Goal: Task Accomplishment & Management: Manage account settings

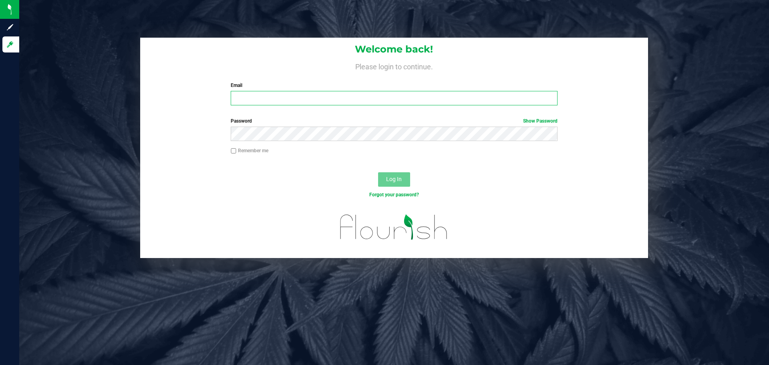
click at [403, 99] on input "Email" at bounding box center [394, 98] width 327 height 14
type input "aedmondson@liveparallel.com"
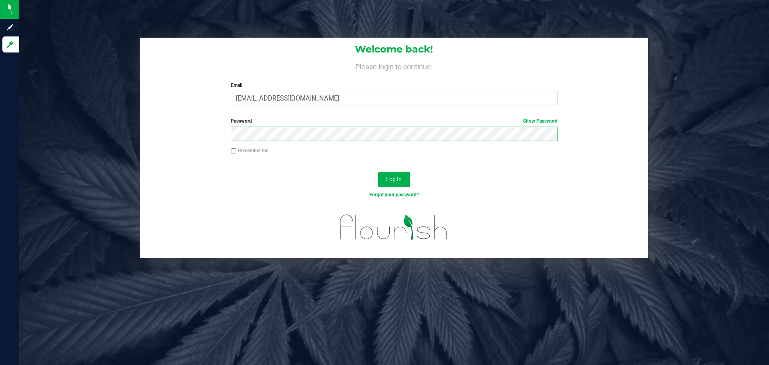
click at [378, 172] on button "Log In" at bounding box center [394, 179] width 32 height 14
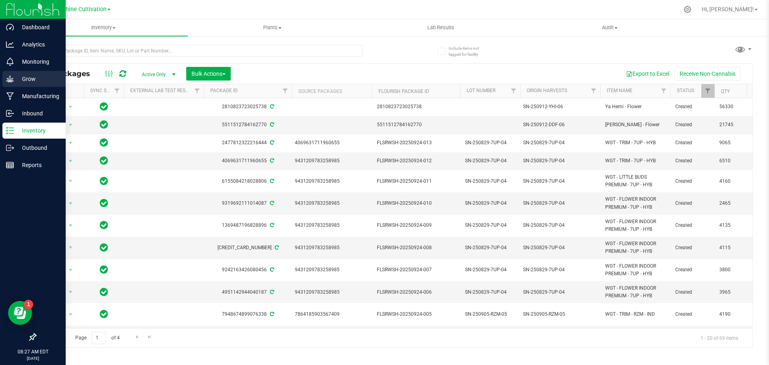
click at [9, 83] on icon at bounding box center [10, 79] width 8 height 8
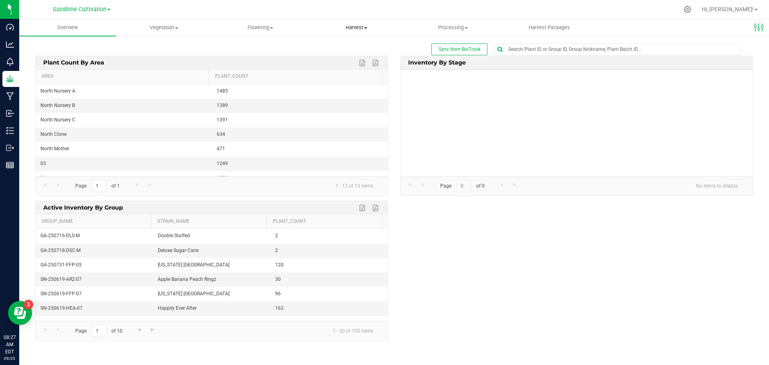
click at [357, 28] on span "Harvest" at bounding box center [357, 27] width 96 height 7
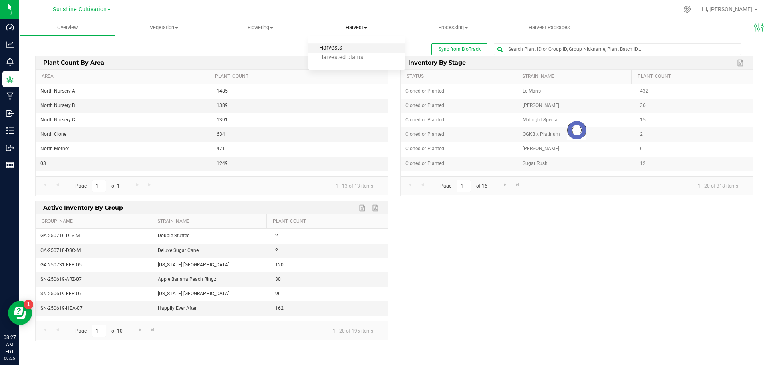
click at [345, 45] on span "Harvests" at bounding box center [330, 48] width 44 height 7
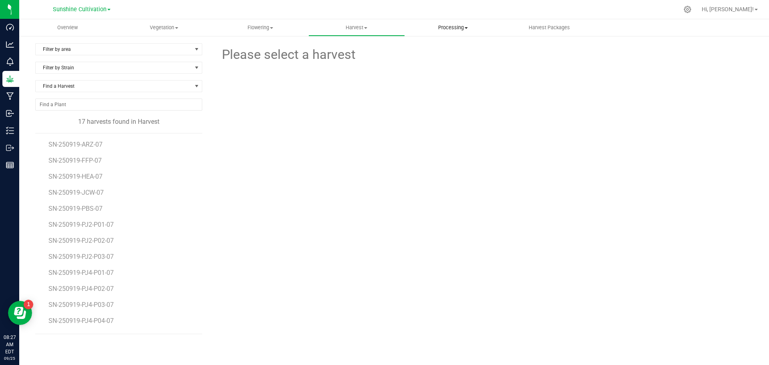
click at [444, 30] on span "Processing" at bounding box center [453, 27] width 96 height 7
click at [256, 31] on span "Flowering" at bounding box center [260, 27] width 96 height 7
click at [256, 57] on span "Flowering groups" at bounding box center [245, 57] width 67 height 7
click at [102, 222] on span "SN-250626-DSC-FF-08" at bounding box center [82, 225] width 66 height 8
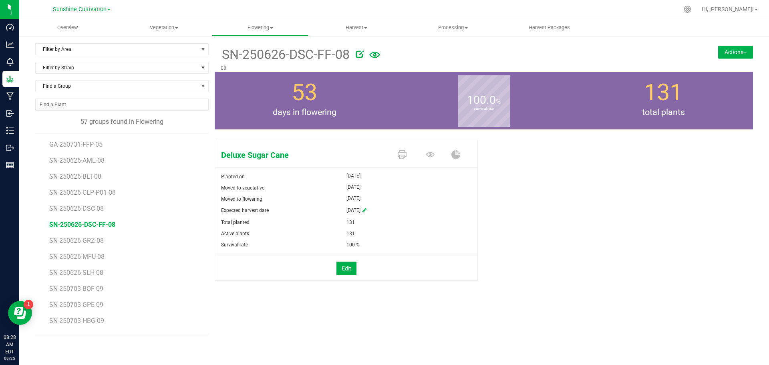
click at [738, 48] on button "Actions" at bounding box center [735, 52] width 35 height 13
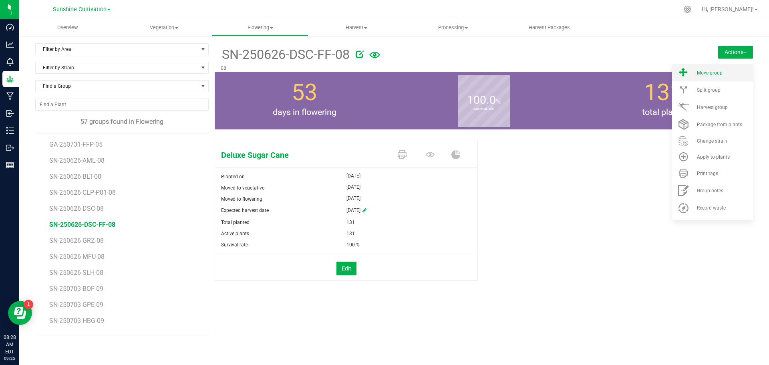
click at [705, 73] on span "Move group" at bounding box center [710, 73] width 26 height 6
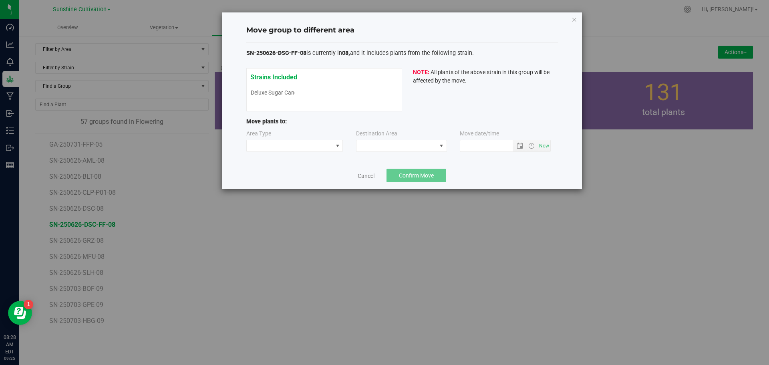
type input "[DATE] 8:28 AM"
click at [401, 140] on span at bounding box center [401, 146] width 91 height 12
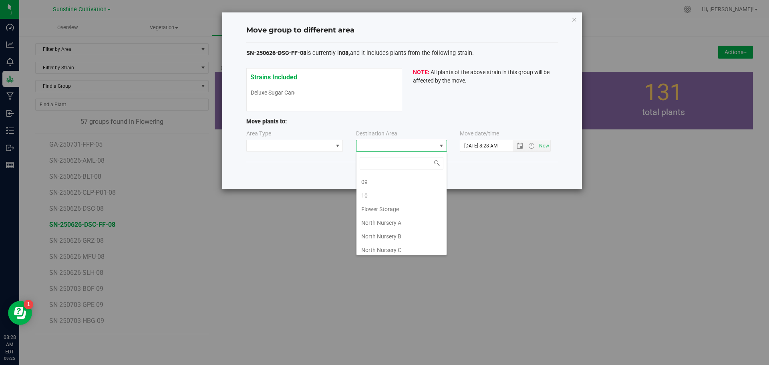
scroll to position [70, 0]
click at [396, 206] on li "Flower Storage" at bounding box center [402, 206] width 90 height 14
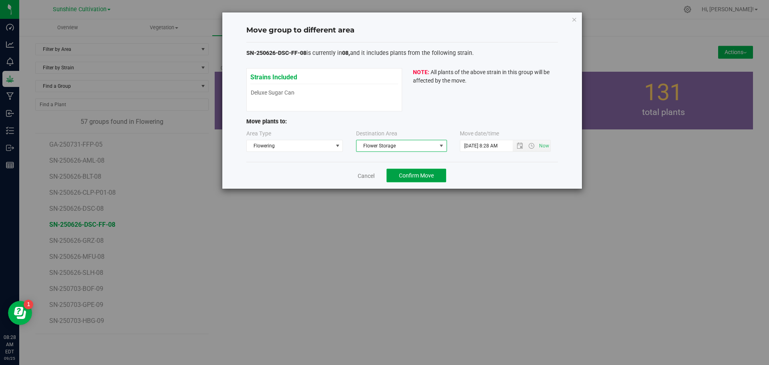
click at [425, 176] on span "Confirm Move" at bounding box center [416, 175] width 35 height 6
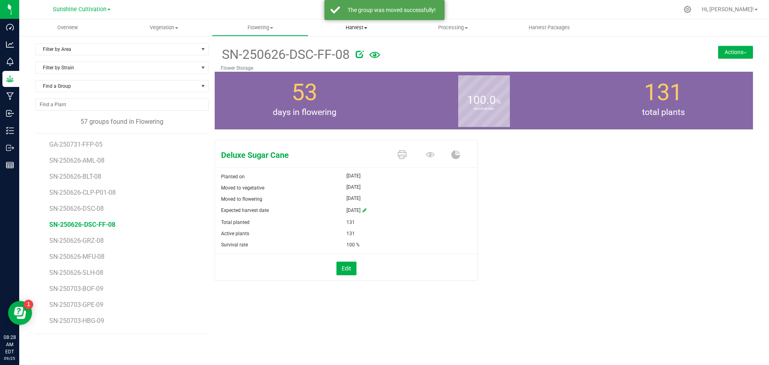
click at [365, 26] on span "Harvest" at bounding box center [357, 27] width 96 height 7
click at [336, 46] on span "Harvests" at bounding box center [330, 48] width 44 height 7
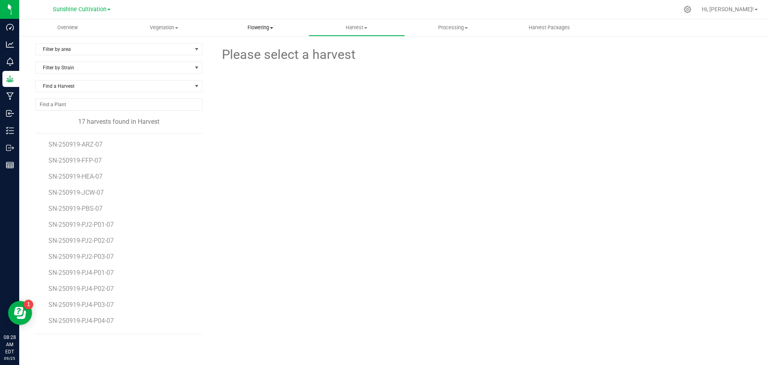
click at [258, 32] on uib-tab-heading "Flowering Create harvest Flowering groups Flowering plants Apply to plants Plan…" at bounding box center [260, 28] width 96 height 16
click at [450, 27] on span "Processing" at bounding box center [453, 27] width 96 height 7
click at [441, 47] on span "Processing harvests" at bounding box center [442, 48] width 74 height 7
drag, startPoint x: 283, startPoint y: 27, endPoint x: 280, endPoint y: 32, distance: 6.1
click at [283, 27] on span "Flowering" at bounding box center [260, 27] width 96 height 7
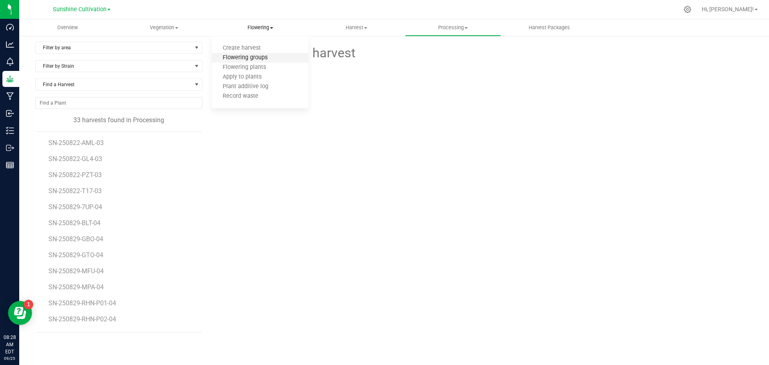
click at [257, 59] on span "Flowering groups" at bounding box center [245, 57] width 67 height 7
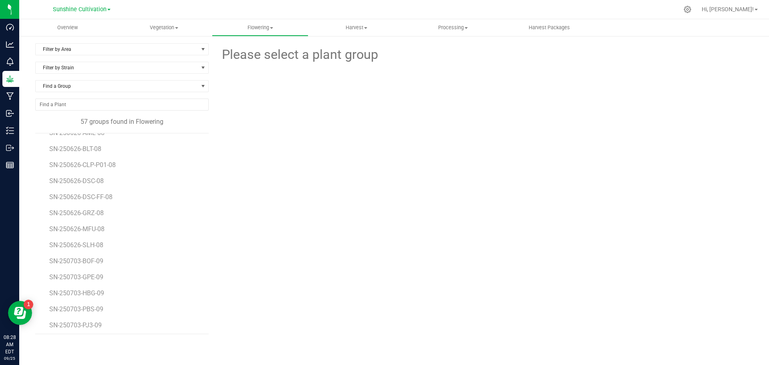
scroll to position [40, 0]
click at [109, 181] on span "SN-250626-DSC-FF-08" at bounding box center [82, 185] width 66 height 8
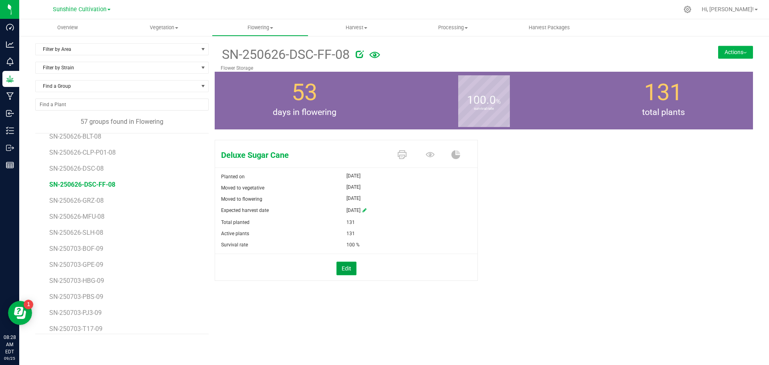
click at [341, 268] on button "Edit" at bounding box center [347, 269] width 20 height 14
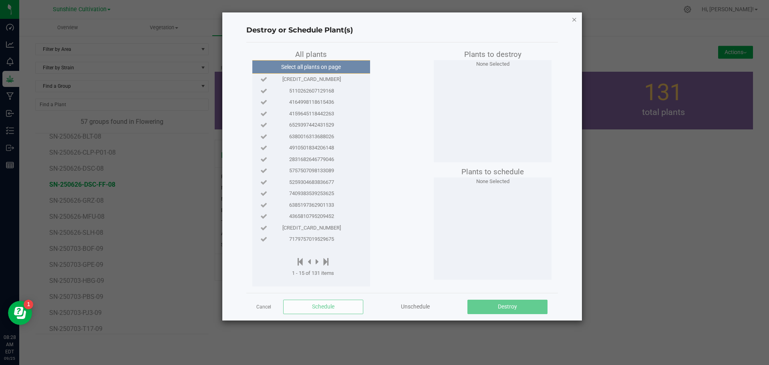
click at [576, 20] on icon "button" at bounding box center [575, 19] width 6 height 10
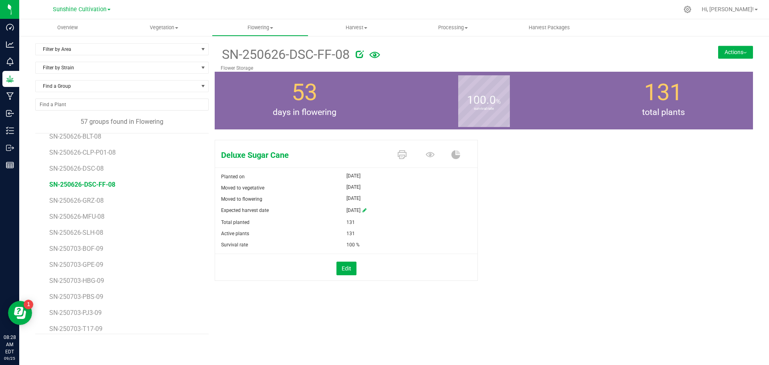
click at [748, 52] on button "Actions" at bounding box center [735, 52] width 35 height 13
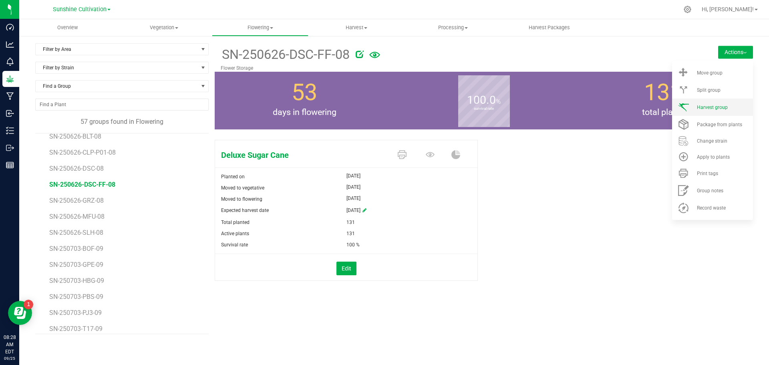
click at [697, 111] on li "Harvest group" at bounding box center [712, 107] width 81 height 17
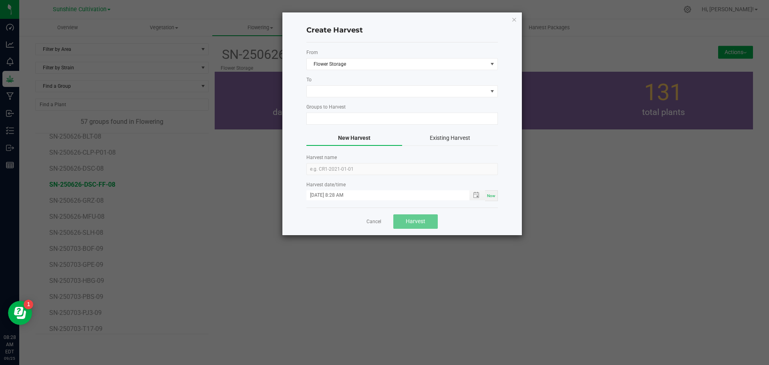
type input "SN-250626-DSC-FF-08"
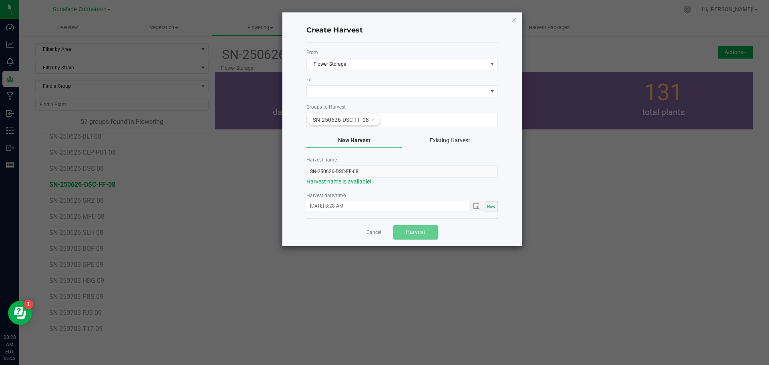
click at [353, 97] on form "From Flower Storage To Groups to Harvest SN-250626-DSC-FF-08 New Harvest Existi…" at bounding box center [401, 130] width 191 height 163
click at [359, 89] on span at bounding box center [397, 91] width 181 height 11
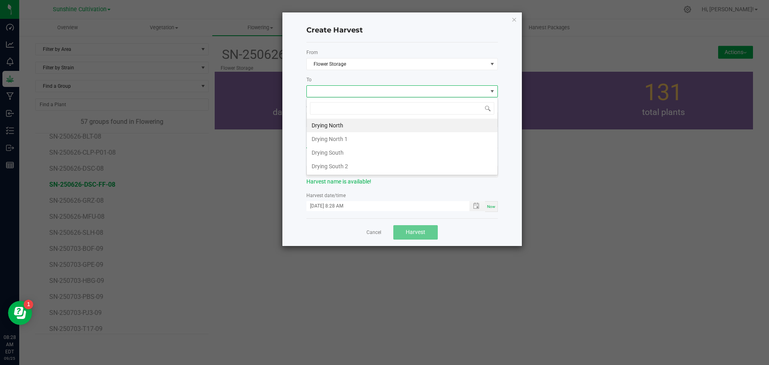
scroll to position [12, 191]
click at [388, 60] on span "Flower Storage" at bounding box center [397, 63] width 181 height 11
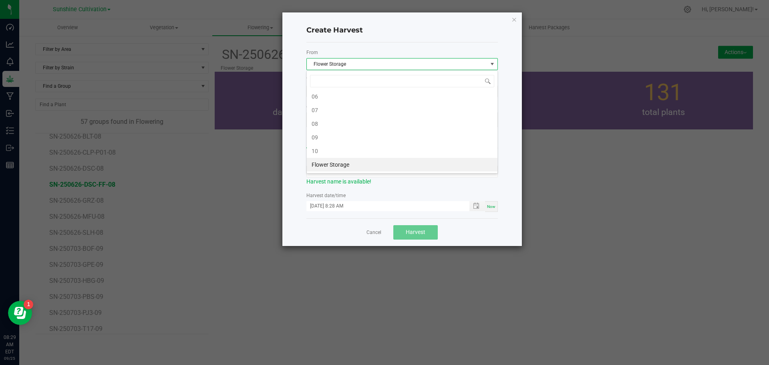
click at [373, 64] on span "Flower Storage" at bounding box center [397, 63] width 181 height 11
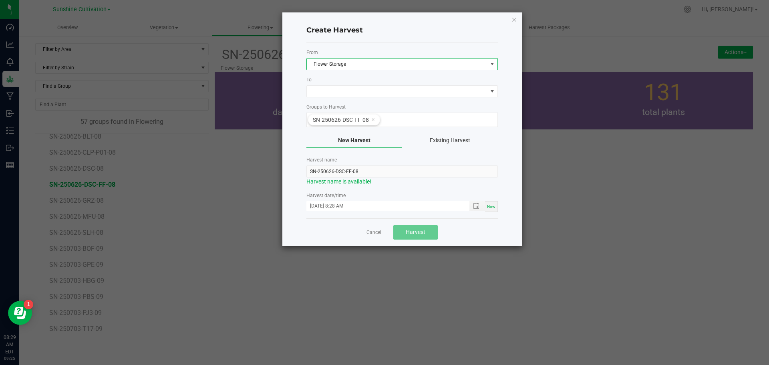
click at [355, 85] on div "To" at bounding box center [401, 86] width 191 height 21
click at [353, 95] on span at bounding box center [397, 91] width 181 height 11
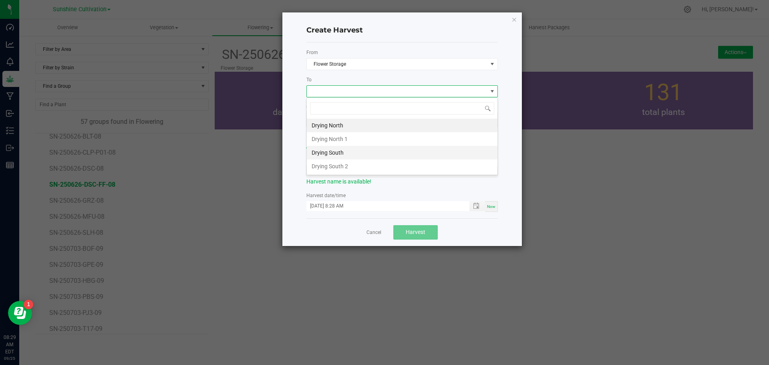
click at [337, 156] on li "Drying South" at bounding box center [402, 153] width 191 height 14
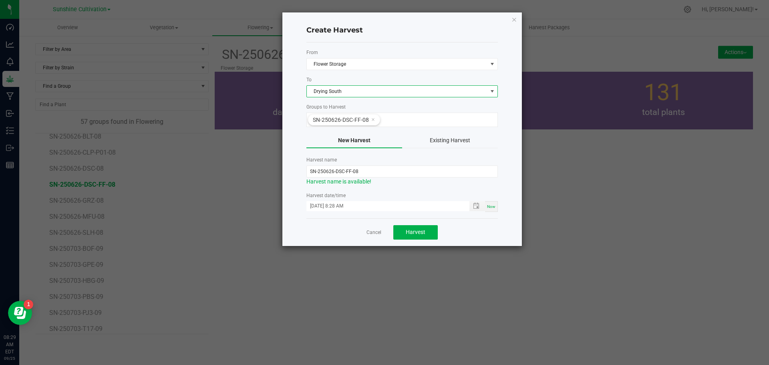
click at [411, 93] on span "Drying South" at bounding box center [397, 91] width 181 height 11
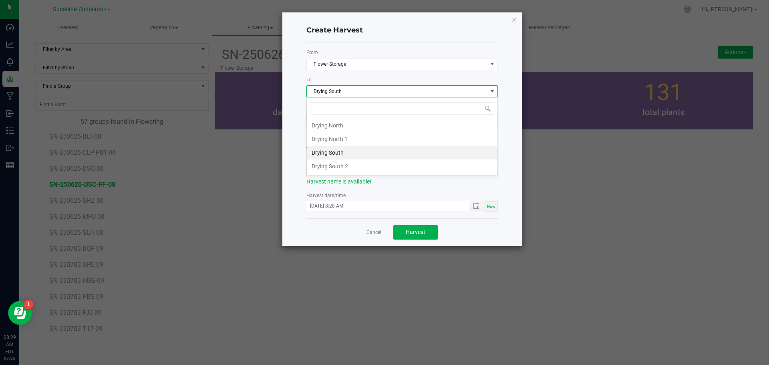
click at [394, 79] on label "To" at bounding box center [401, 79] width 191 height 7
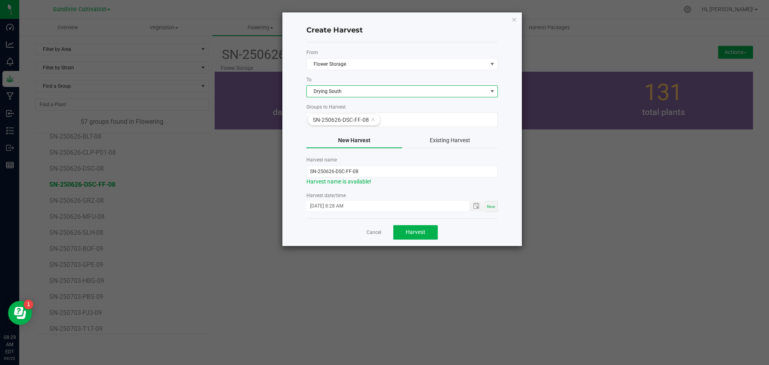
click at [401, 93] on span "Drying South" at bounding box center [397, 91] width 181 height 11
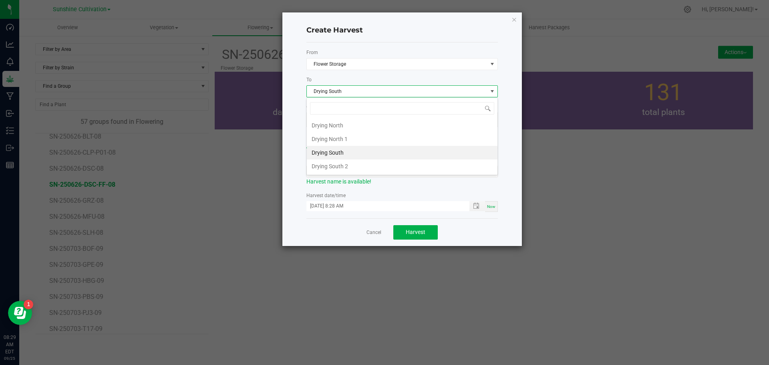
click at [399, 75] on form "From Flower Storage To Drying South Groups to Harvest SN-250626-DSC-FF-08 New H…" at bounding box center [401, 130] width 191 height 163
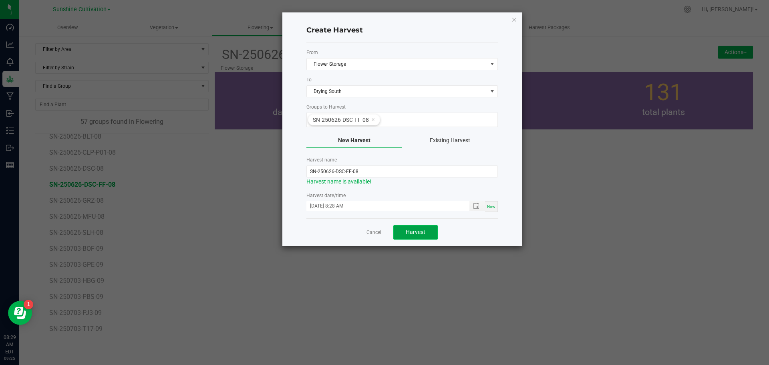
click at [410, 226] on button "Harvest" at bounding box center [415, 232] width 44 height 14
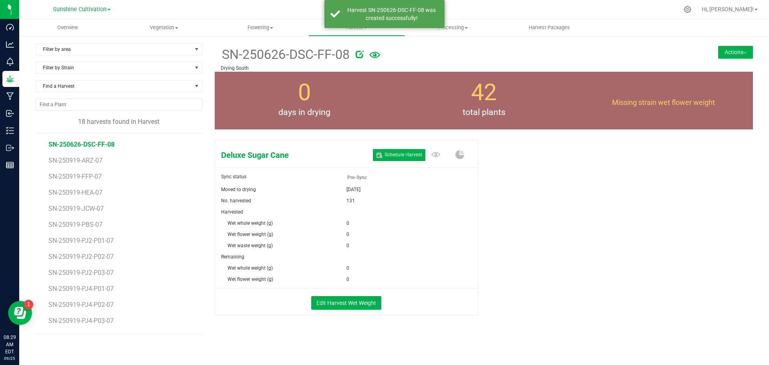
click at [722, 49] on button "Actions" at bounding box center [735, 52] width 35 height 13
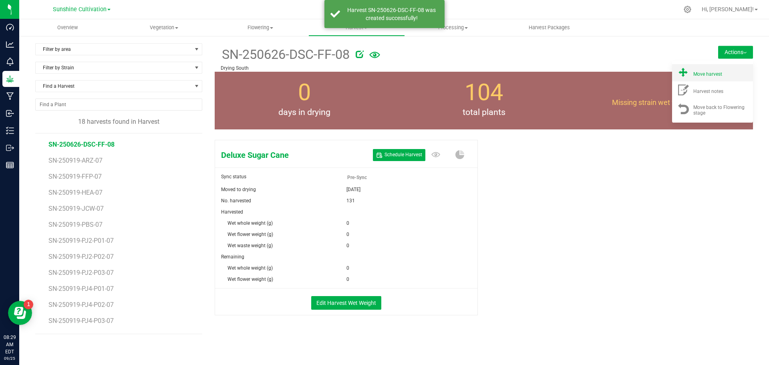
click at [715, 77] on span "Move harvest" at bounding box center [707, 74] width 29 height 6
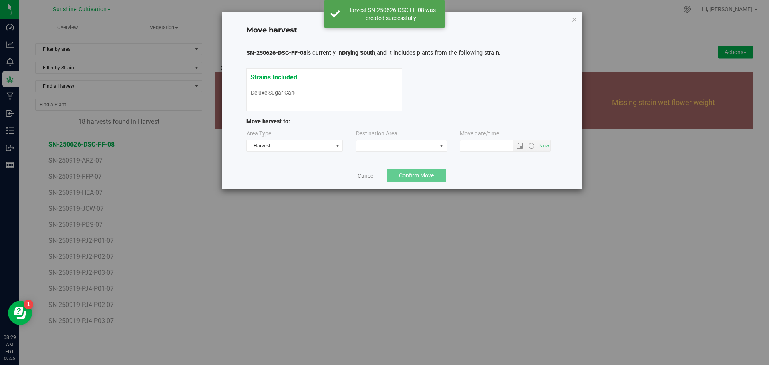
type input "[DATE] 8:29 AM"
click at [381, 152] on div "Area Type Harvest Destination Area Move date/time" at bounding box center [402, 142] width 312 height 26
click at [380, 148] on span at bounding box center [397, 145] width 80 height 11
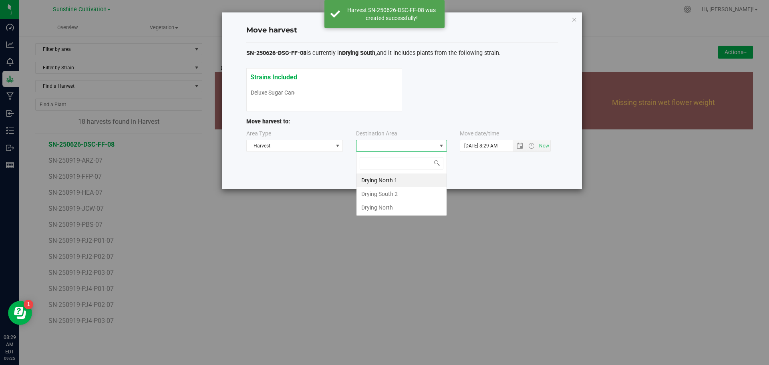
scroll to position [12, 91]
click at [431, 149] on span at bounding box center [397, 145] width 80 height 11
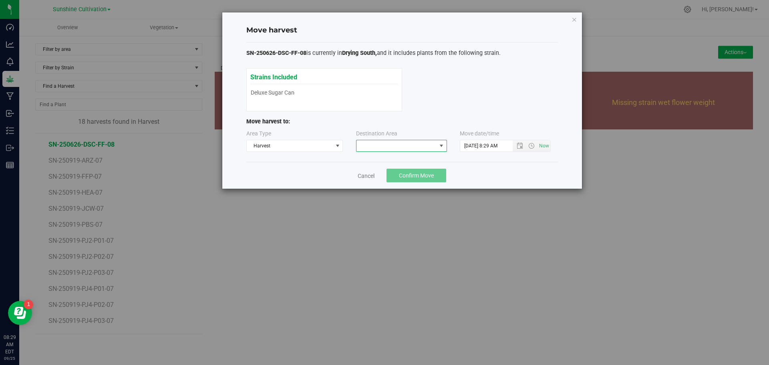
click at [410, 141] on span at bounding box center [397, 145] width 80 height 11
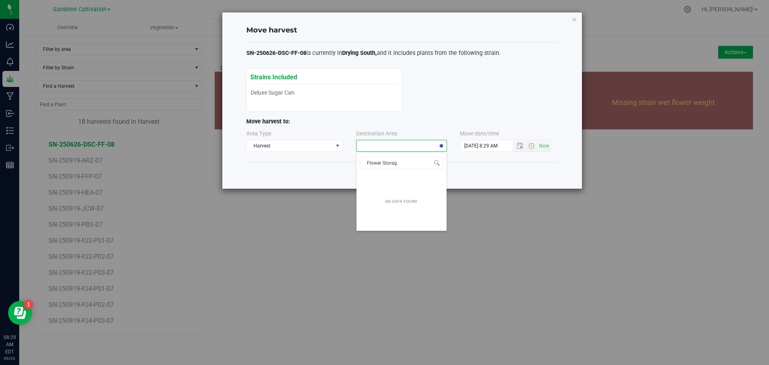
type input "Flower Storage"
click at [416, 142] on span "NO DATA FOUND" at bounding box center [397, 145] width 80 height 11
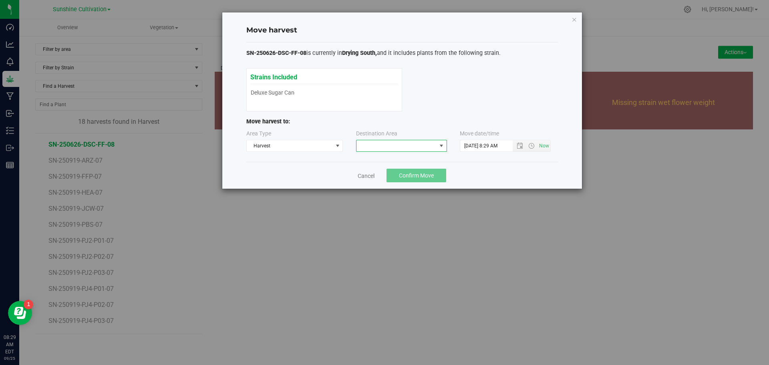
click at [416, 142] on span "NO DATA FOUND" at bounding box center [397, 145] width 80 height 11
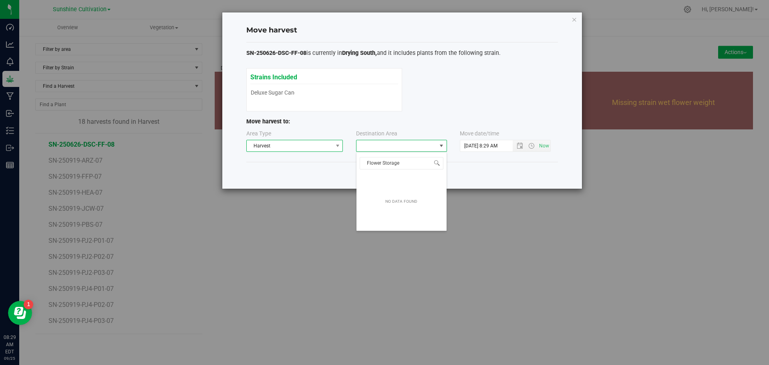
click at [306, 143] on span "Harvest" at bounding box center [290, 145] width 86 height 11
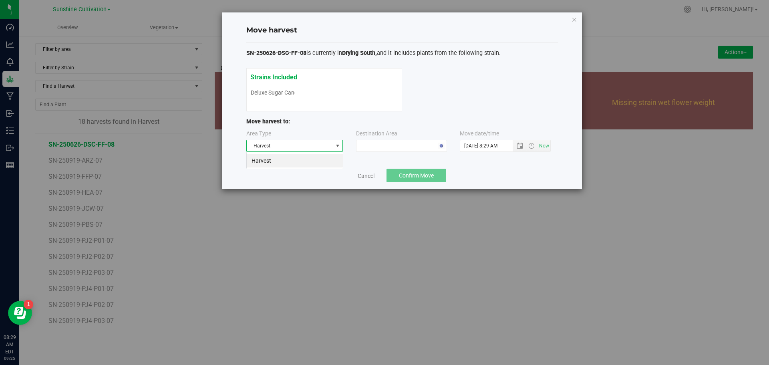
scroll to position [12, 97]
click at [314, 126] on div "Move harvest to:" at bounding box center [402, 123] width 312 height 12
click at [575, 20] on icon "button" at bounding box center [575, 19] width 6 height 10
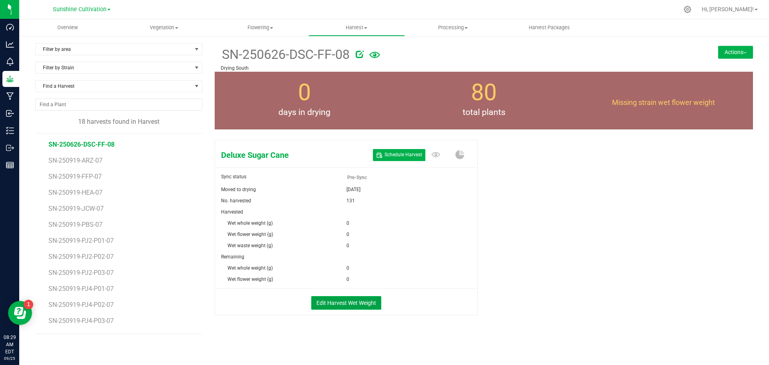
click at [355, 306] on button "Edit Harvest Wet Weight" at bounding box center [346, 303] width 70 height 14
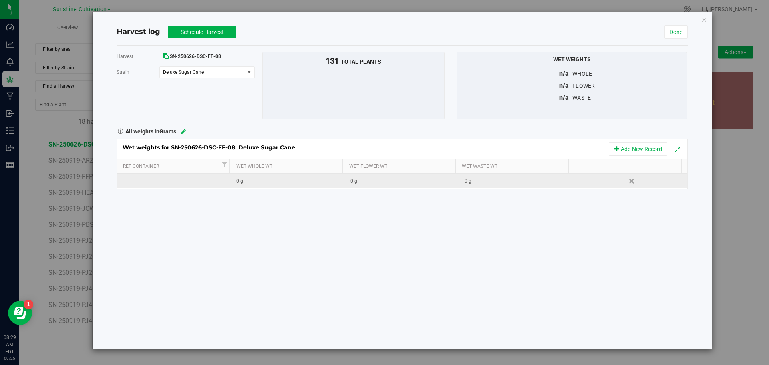
click at [277, 182] on div "0 g" at bounding box center [290, 181] width 108 height 8
click at [277, 182] on input "text" at bounding box center [290, 180] width 105 height 11
click at [705, 22] on icon "button" at bounding box center [704, 19] width 6 height 10
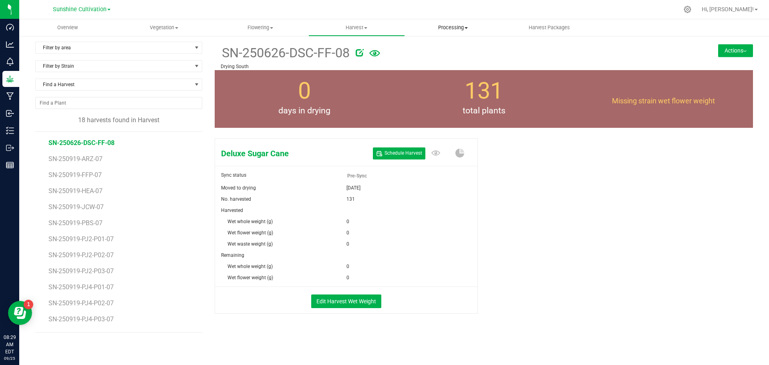
click at [445, 27] on span "Processing" at bounding box center [453, 27] width 96 height 7
click at [439, 49] on span "Processing harvests" at bounding box center [442, 48] width 74 height 7
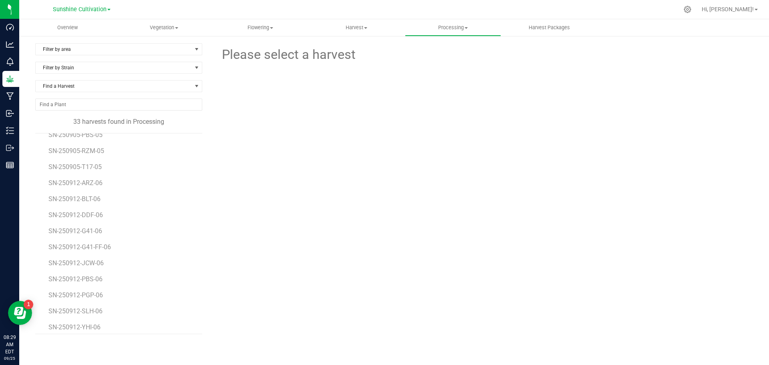
scroll to position [335, 0]
click at [98, 246] on span "SN-250912-G41-FF-06" at bounding box center [81, 242] width 66 height 8
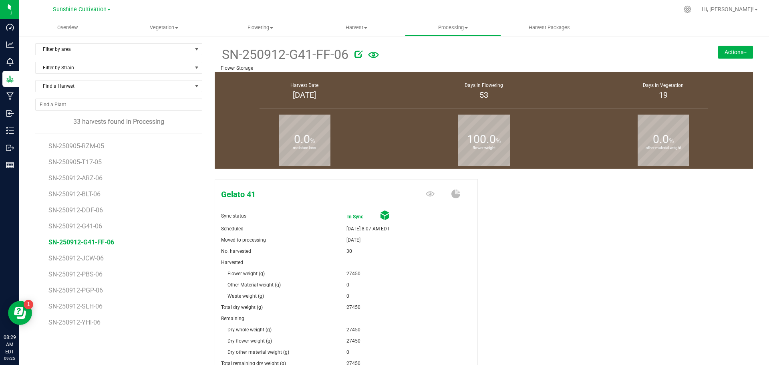
drag, startPoint x: 220, startPoint y: 70, endPoint x: 190, endPoint y: 146, distance: 81.5
click at [253, 66] on p "Flower Storage" at bounding box center [439, 67] width 437 height 7
click at [365, 31] on uib-tab-heading "Harvest Harvests Harvested plants" at bounding box center [357, 28] width 96 height 16
click at [338, 47] on span "Harvests" at bounding box center [330, 48] width 44 height 7
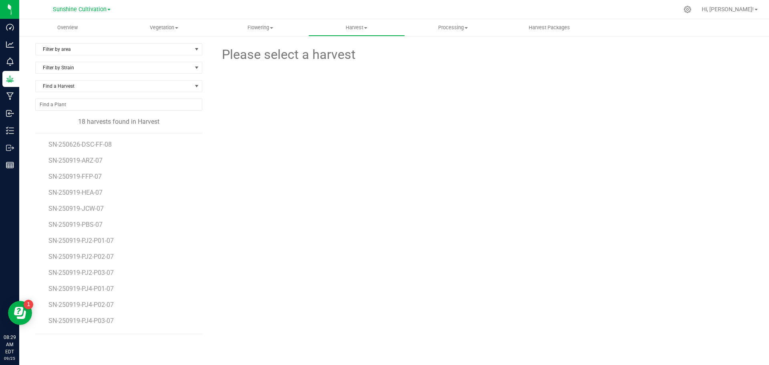
click at [97, 140] on li "SN-250626-DSC-FF-08" at bounding box center [122, 141] width 148 height 16
click at [98, 146] on span "SN-250626-DSC-FF-08" at bounding box center [81, 145] width 66 height 8
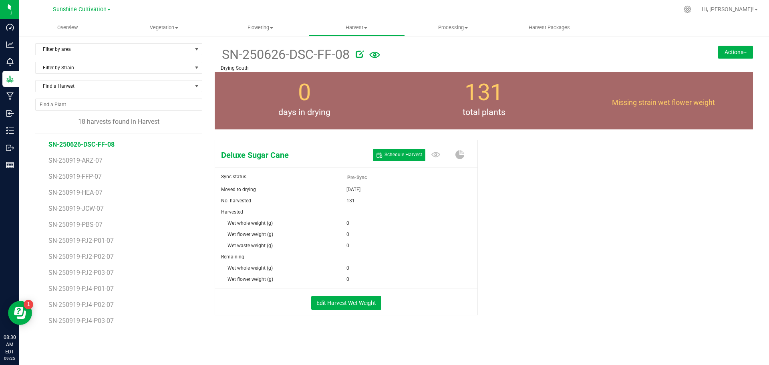
click at [725, 56] on button "Actions" at bounding box center [735, 52] width 35 height 13
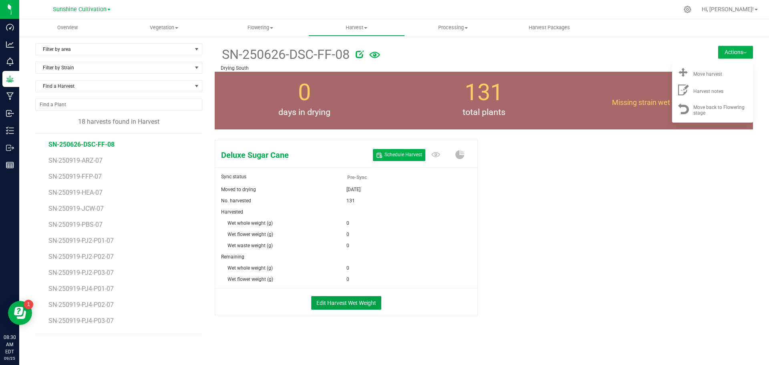
click at [345, 305] on button "Edit Harvest Wet Weight" at bounding box center [346, 303] width 70 height 14
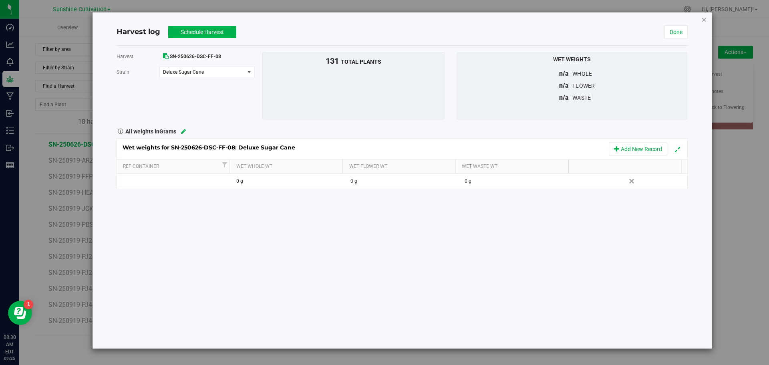
click at [704, 16] on icon "button" at bounding box center [704, 19] width 6 height 10
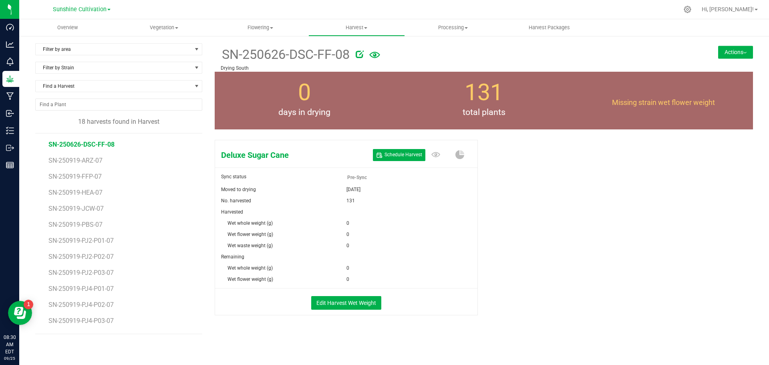
drag, startPoint x: 215, startPoint y: 66, endPoint x: 247, endPoint y: 69, distance: 32.2
click at [247, 69] on div "SN-250626-DSC-FF-08 Drying South" at bounding box center [439, 57] width 449 height 28
click at [345, 303] on button "Edit Harvest Wet Weight" at bounding box center [346, 303] width 70 height 14
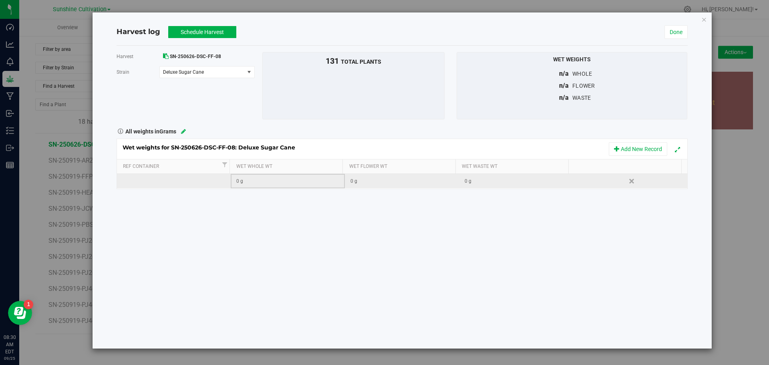
click at [252, 183] on div "0 g" at bounding box center [290, 181] width 108 height 8
click at [252, 183] on input "text" at bounding box center [290, 180] width 105 height 11
click at [259, 176] on td "0 g" at bounding box center [288, 181] width 114 height 14
click at [258, 179] on input "text" at bounding box center [290, 180] width 105 height 11
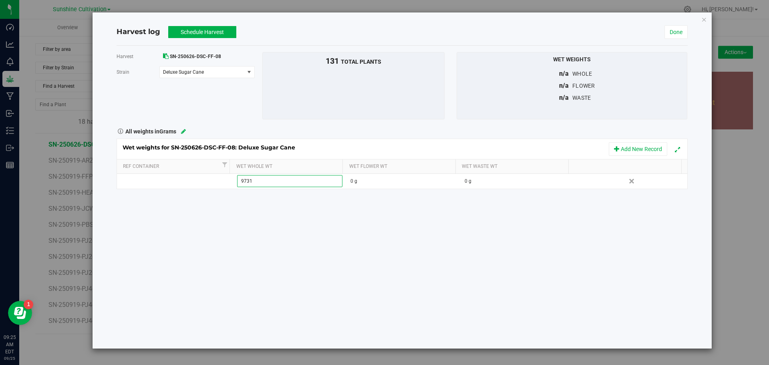
type input "97315"
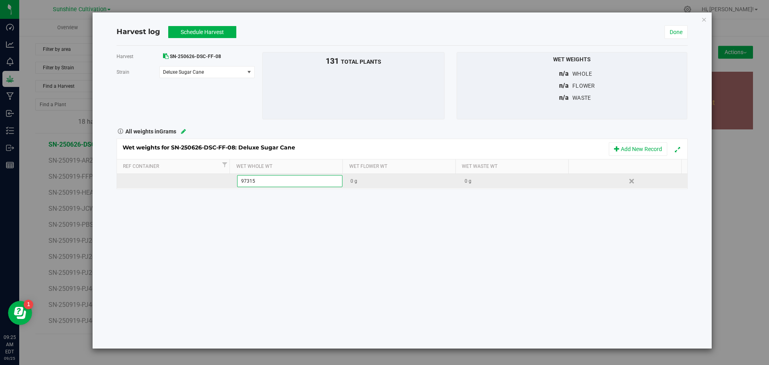
click at [395, 183] on div "Wet weights for SN-250626-DSC-FF-08: Deluxe Sugar Cane Add New Record Ref Conta…" at bounding box center [402, 164] width 571 height 50
click at [390, 179] on div "0 g" at bounding box center [405, 181] width 108 height 8
type input "97315"
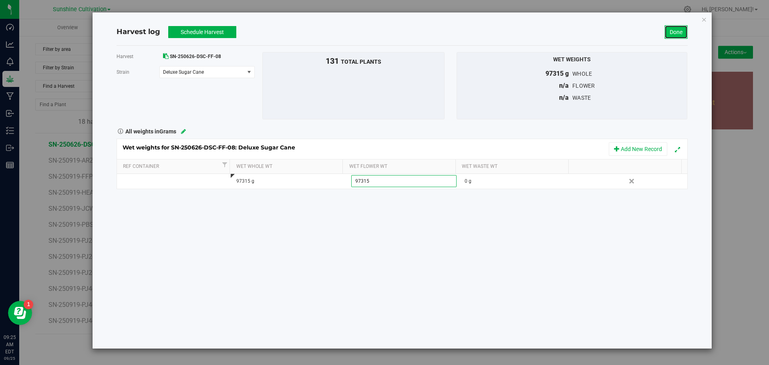
click at [667, 33] on link "Done" at bounding box center [676, 32] width 23 height 14
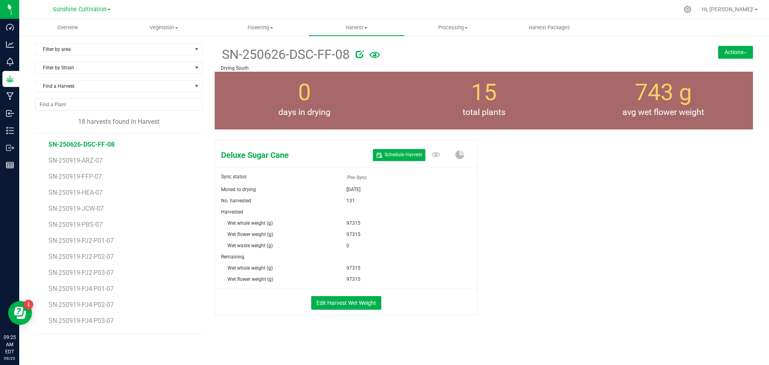
click at [726, 49] on button "Actions" at bounding box center [735, 52] width 35 height 13
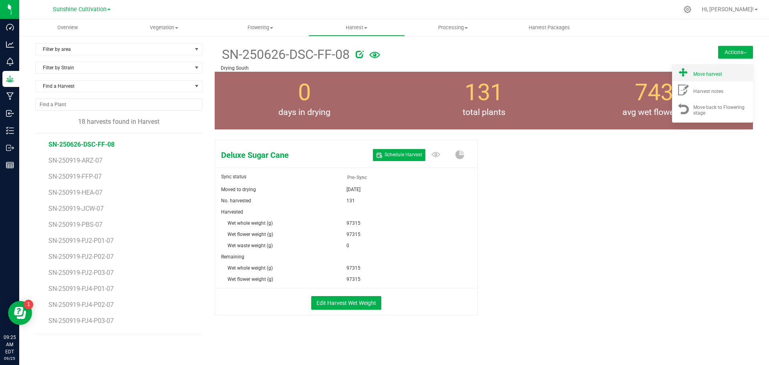
click at [701, 78] on li "Move harvest" at bounding box center [712, 72] width 81 height 17
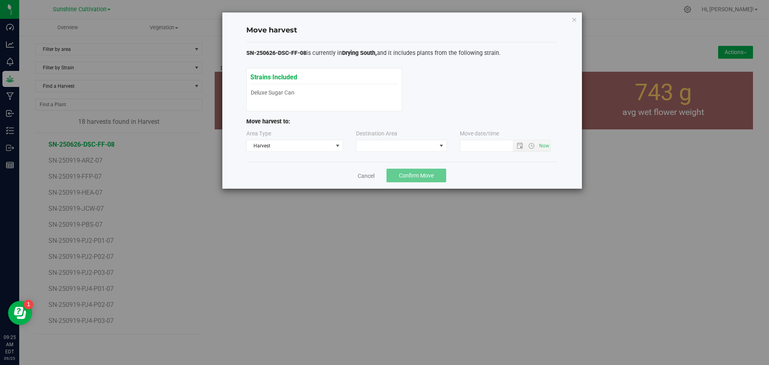
type input "[DATE] 9:25 AM"
click at [369, 140] on span at bounding box center [401, 146] width 91 height 12
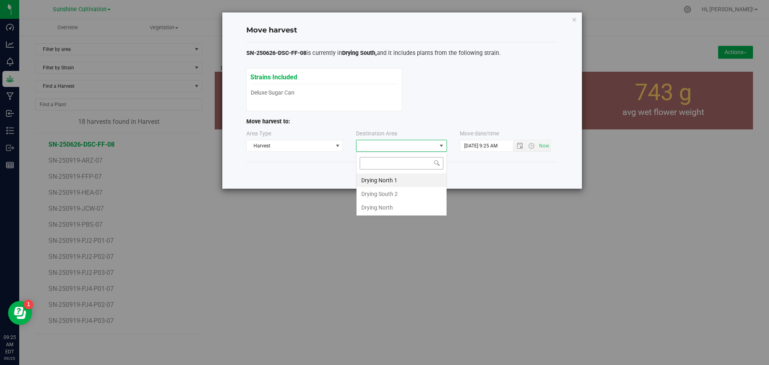
scroll to position [12, 91]
click at [410, 118] on p "Move harvest to:" at bounding box center [402, 121] width 312 height 9
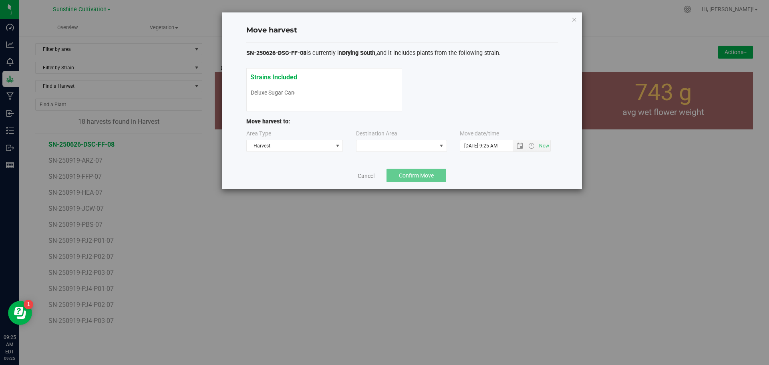
click at [324, 81] on div "Strains Included Deluxe Sugar Cane Deluxe Sugar Cane" at bounding box center [324, 85] width 148 height 26
drag, startPoint x: 429, startPoint y: 71, endPoint x: 543, endPoint y: 64, distance: 114.8
click at [438, 75] on div "Strains Included Deluxe Sugar Cane Deluxe Sugar Cane" at bounding box center [402, 89] width 312 height 43
click at [573, 21] on icon "button" at bounding box center [575, 19] width 6 height 10
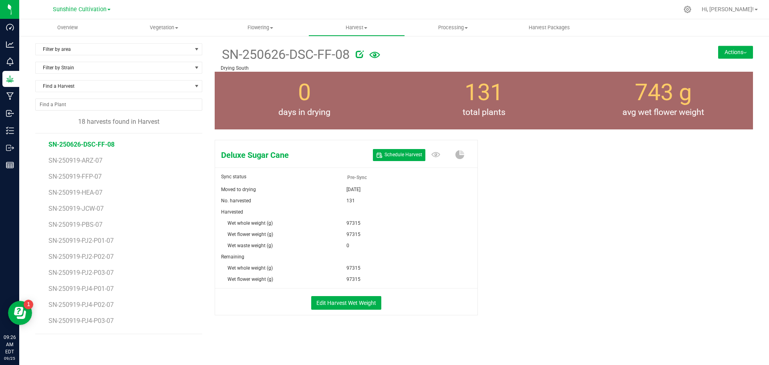
click at [733, 50] on button "Actions" at bounding box center [735, 52] width 35 height 13
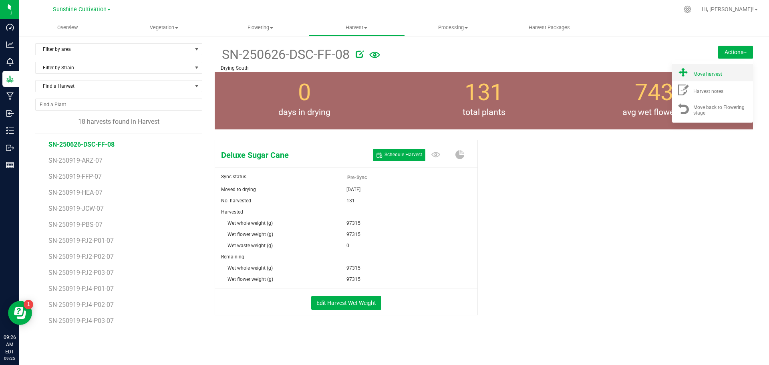
click at [713, 77] on span "Move harvest" at bounding box center [707, 74] width 29 height 6
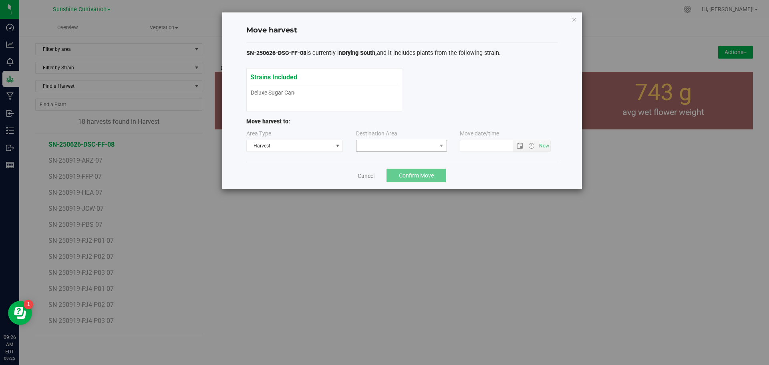
type input "[DATE] 9:26 AM"
click at [388, 149] on span at bounding box center [397, 145] width 80 height 11
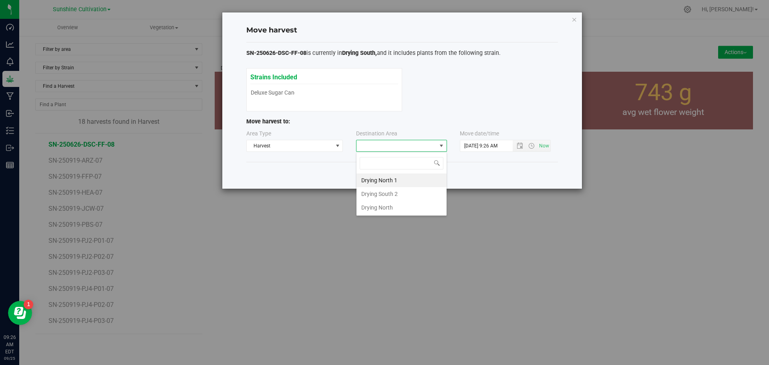
scroll to position [12, 91]
click at [573, 21] on icon "button" at bounding box center [575, 19] width 6 height 10
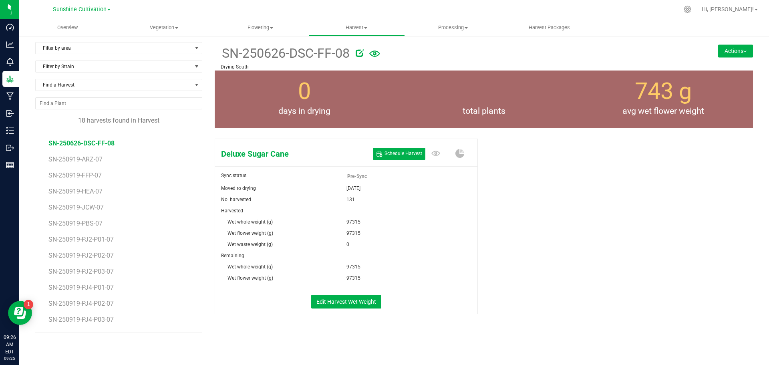
scroll to position [2, 0]
click at [403, 152] on span "Schedule Harvest" at bounding box center [404, 153] width 38 height 7
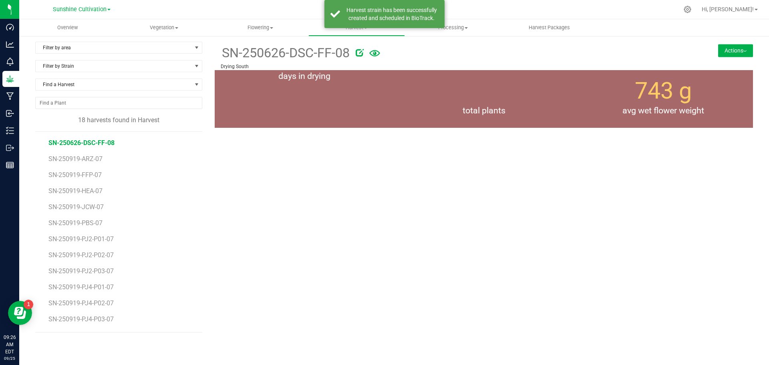
scroll to position [0, 0]
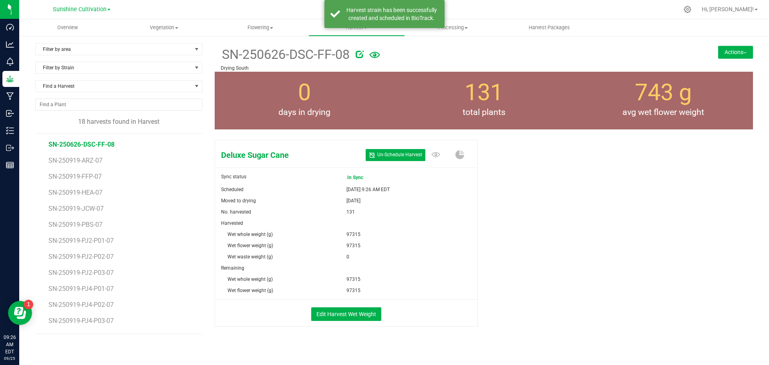
click at [724, 46] on button "Actions" at bounding box center [735, 52] width 35 height 13
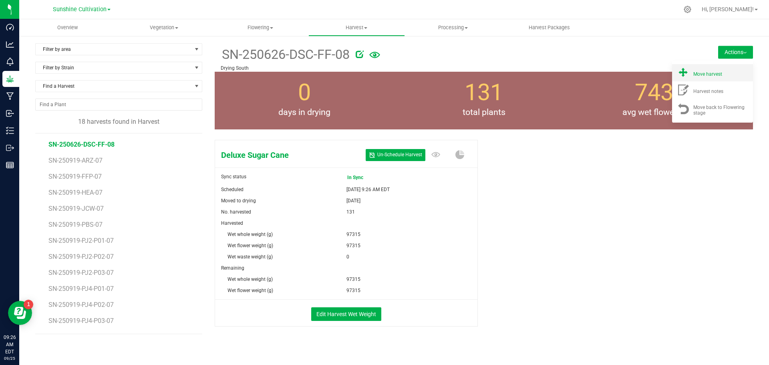
click at [714, 72] on span "Move harvest" at bounding box center [707, 74] width 29 height 6
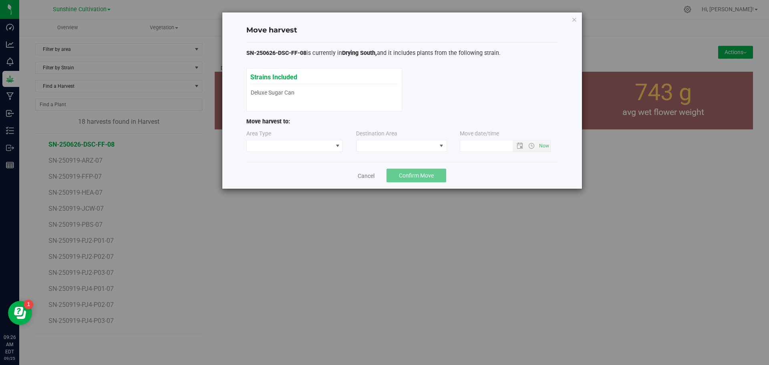
type input "[DATE] 9:26 AM"
click at [415, 143] on span at bounding box center [397, 145] width 80 height 11
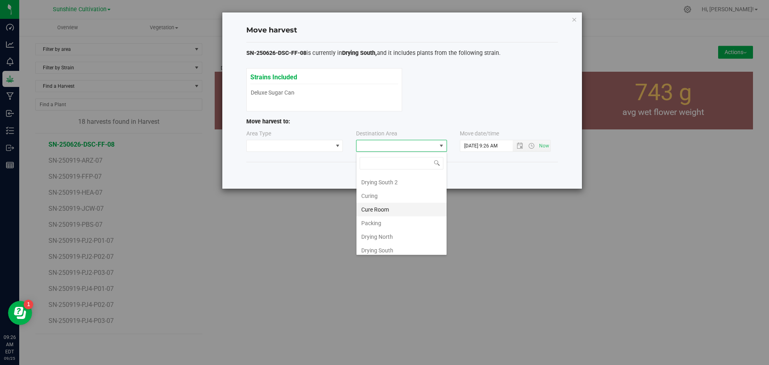
scroll to position [56, 0]
click at [388, 234] on li "Flower Storage" at bounding box center [402, 233] width 90 height 14
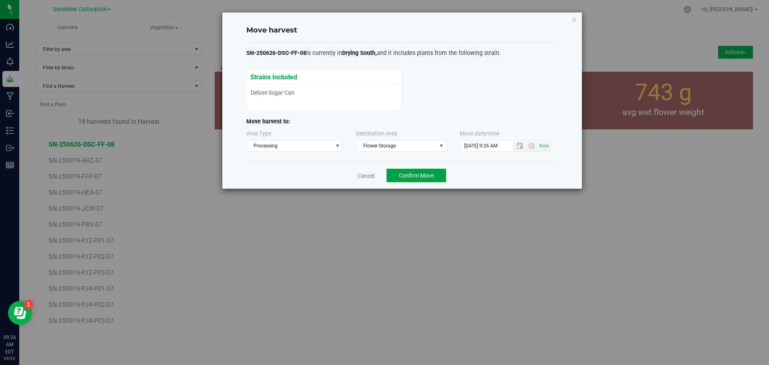
click at [445, 175] on button "Confirm Move" at bounding box center [417, 176] width 60 height 14
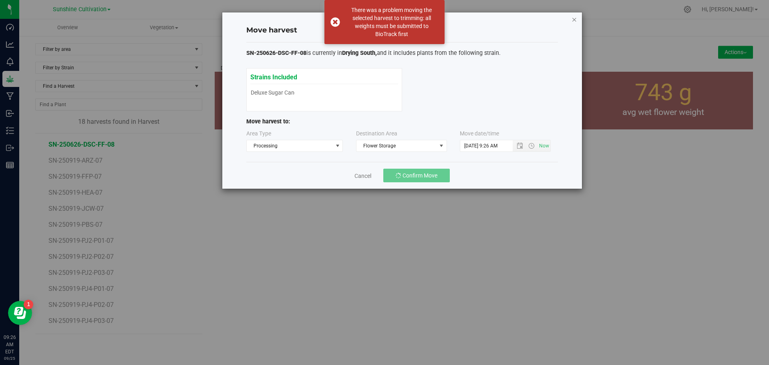
click at [572, 22] on icon "button" at bounding box center [575, 19] width 6 height 10
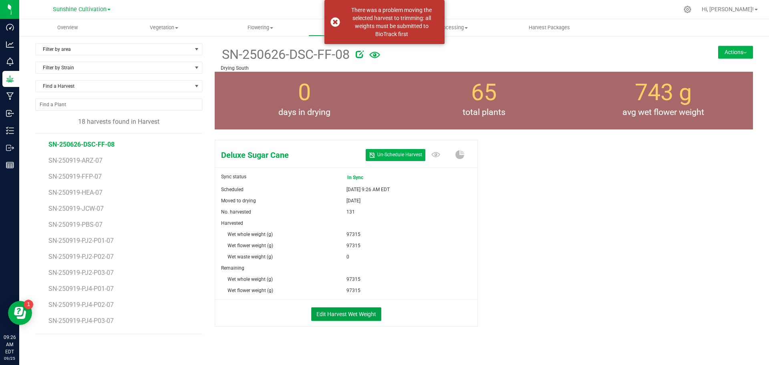
click at [341, 313] on button "Edit Harvest Wet Weight" at bounding box center [346, 314] width 70 height 14
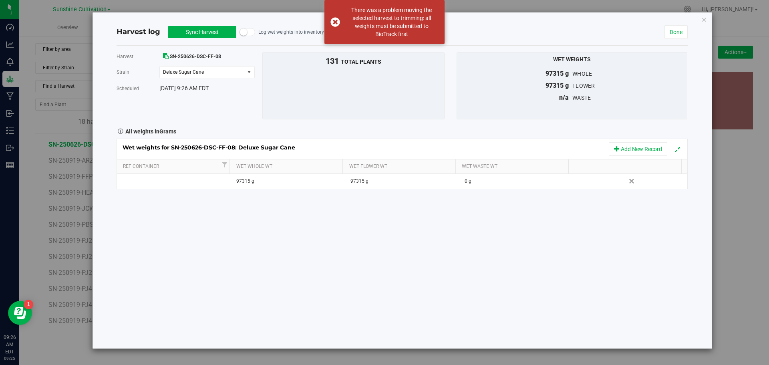
click at [215, 29] on button "Sync Harvest" at bounding box center [202, 32] width 68 height 12
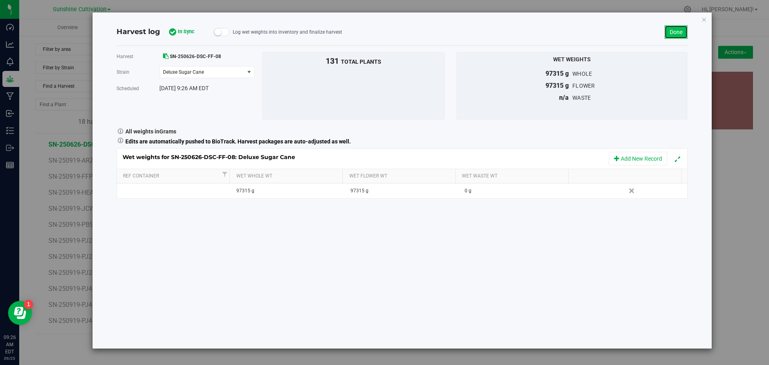
click at [672, 34] on link "Done" at bounding box center [676, 32] width 23 height 14
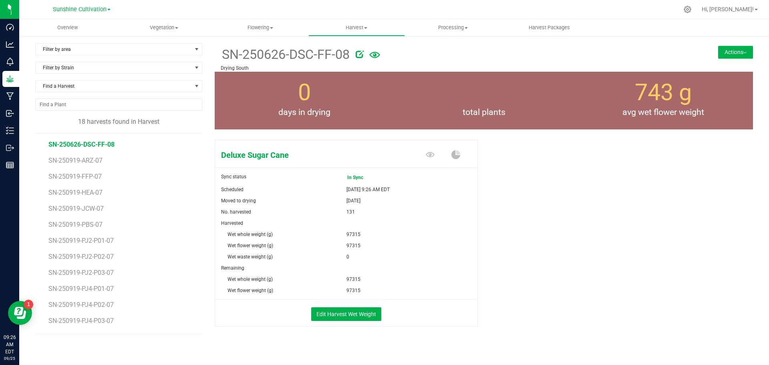
click at [728, 52] on button "Actions" at bounding box center [735, 52] width 35 height 13
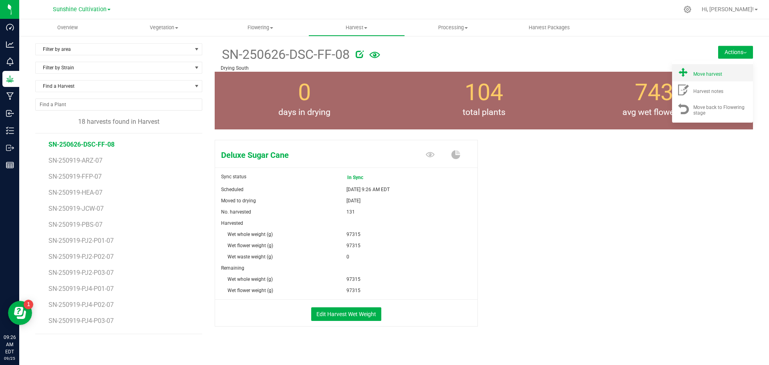
click at [716, 70] on div "Move harvest" at bounding box center [720, 73] width 54 height 8
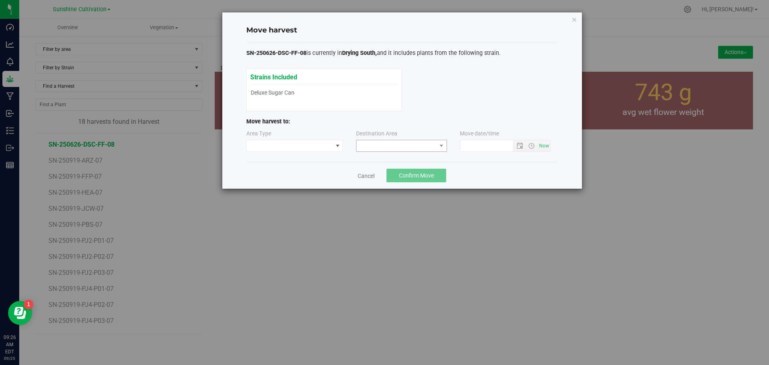
type input "[DATE] 9:26 AM"
click at [406, 151] on span at bounding box center [397, 145] width 80 height 11
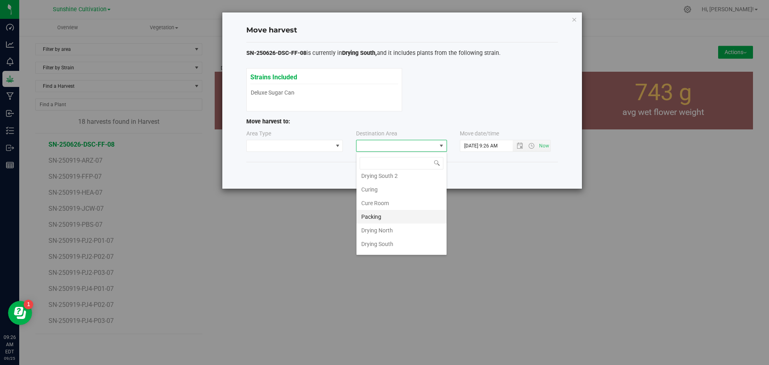
scroll to position [56, 0]
click at [399, 233] on li "Flower Storage" at bounding box center [402, 233] width 90 height 14
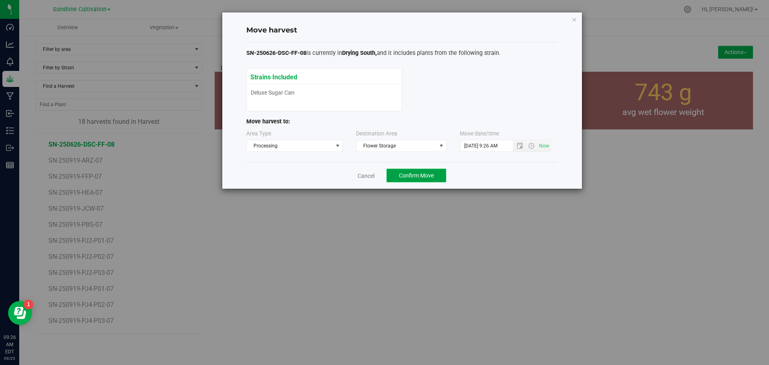
click at [426, 173] on span "Confirm Move" at bounding box center [416, 175] width 35 height 6
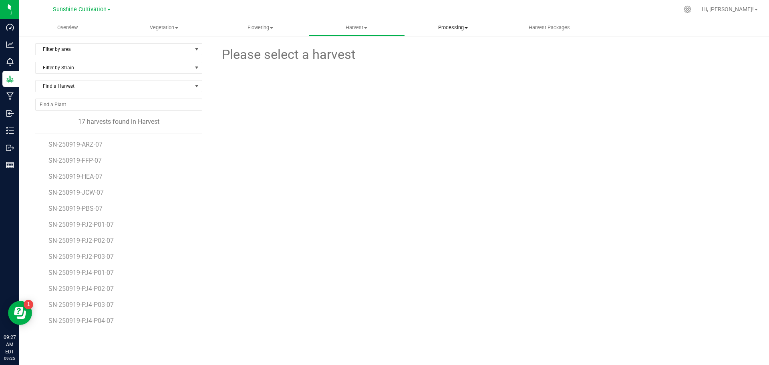
click at [435, 29] on span "Processing" at bounding box center [453, 27] width 96 height 7
click at [273, 20] on uib-tab-heading "Flowering Create harvest Flowering groups Flowering plants Apply to plants Plan…" at bounding box center [260, 28] width 96 height 16
click at [252, 50] on span "Create harvest" at bounding box center [242, 48] width 60 height 7
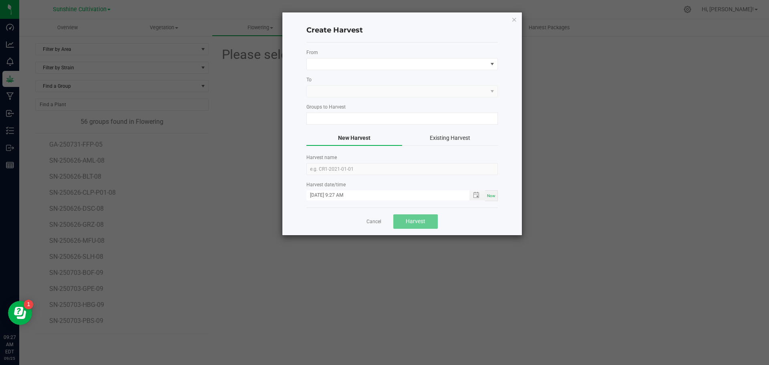
click at [510, 19] on div "Create Harvest From To Groups to Harvest New Harvest Existing Harvest Harvest n…" at bounding box center [402, 123] width 240 height 223
click at [512, 20] on icon "button" at bounding box center [515, 19] width 6 height 10
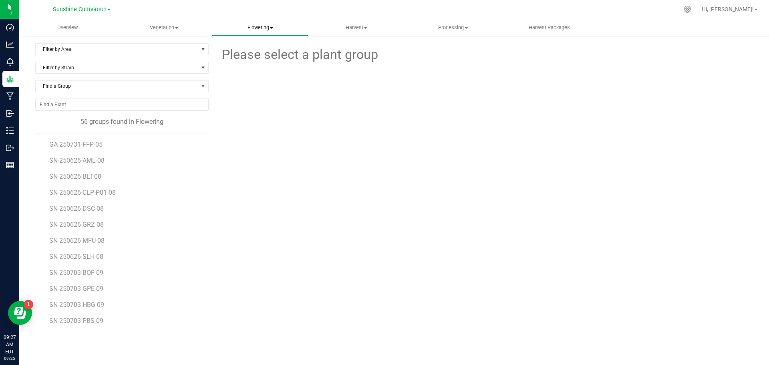
click at [255, 29] on span "Flowering" at bounding box center [260, 27] width 96 height 7
click at [331, 132] on div at bounding box center [484, 108] width 550 height 88
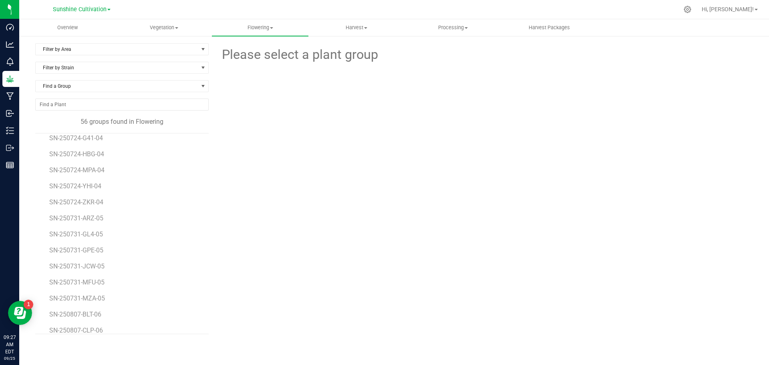
scroll to position [623, 0]
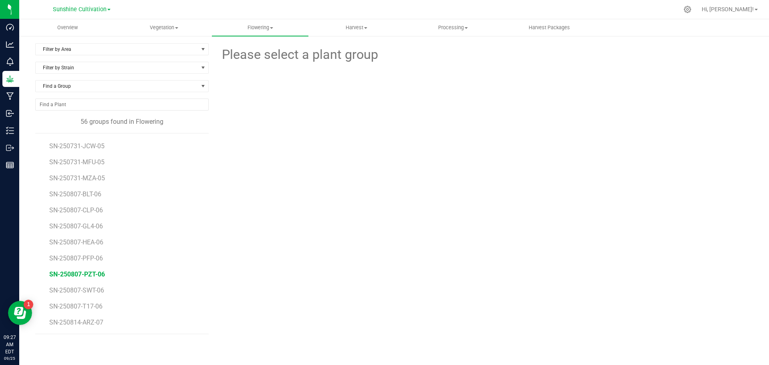
click at [94, 276] on span "SN-250807-PZT-06" at bounding box center [77, 274] width 56 height 8
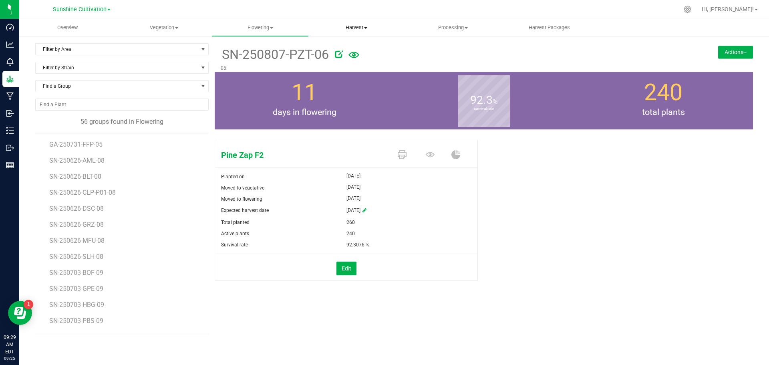
click at [355, 22] on uib-tab-heading "Harvest Harvests Harvested plants" at bounding box center [357, 28] width 96 height 16
click at [269, 33] on uib-tab-heading "Flowering Create harvest Flowering groups Flowering plants Apply to plants Plan…" at bounding box center [260, 28] width 96 height 16
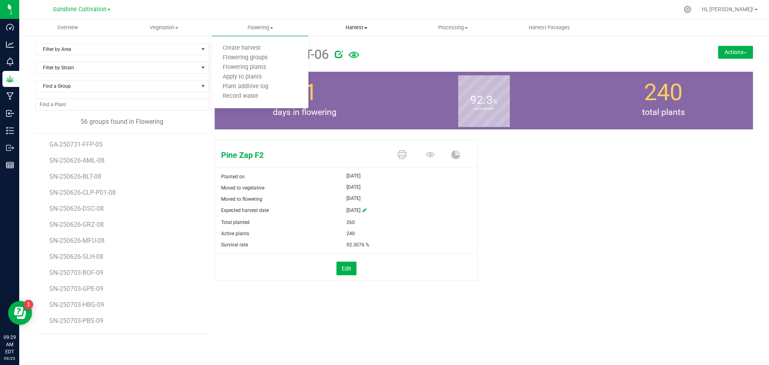
click at [341, 25] on span "Harvest" at bounding box center [357, 27] width 96 height 7
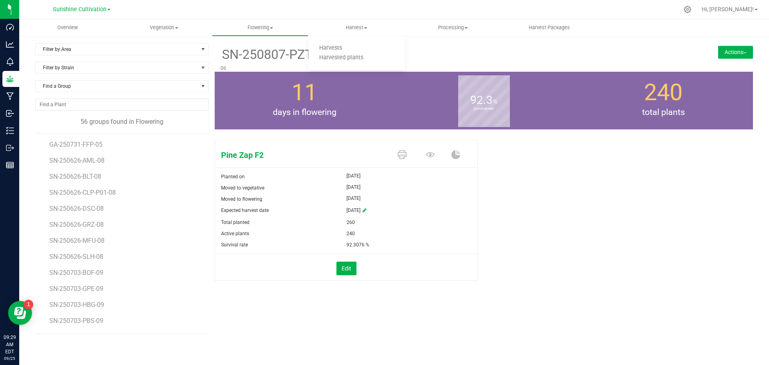
click at [555, 216] on div "Pine Zap F2 Planted on [DATE] Moved to vegetative [DATE] Moved to flowering [DA…" at bounding box center [484, 219] width 538 height 164
